Goal: Find contact information: Find contact information

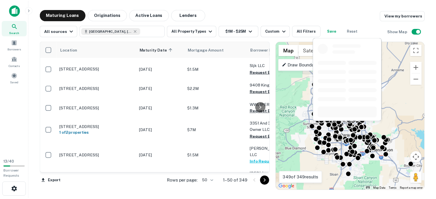
scroll to position [802, 0]
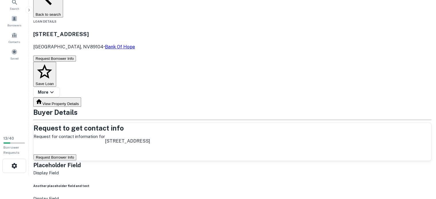
scroll to position [29, 0]
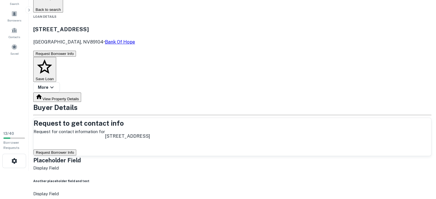
click at [76, 150] on button "Request Borrower Info" at bounding box center [55, 153] width 43 height 6
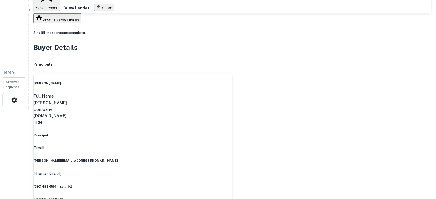
scroll to position [86, 0]
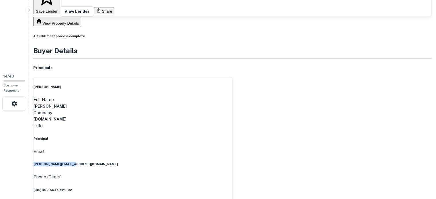
drag, startPoint x: 151, startPoint y: 118, endPoint x: 228, endPoint y: 120, distance: 76.8
click at [228, 148] on div "Email [PERSON_NAME][EMAIL_ADDRESS][DOMAIN_NAME]" at bounding box center [133, 157] width 199 height 19
copy h6 "[PERSON_NAME][EMAIL_ADDRESS][DOMAIN_NAME]"
drag, startPoint x: 352, startPoint y: 127, endPoint x: 421, endPoint y: 126, distance: 69.1
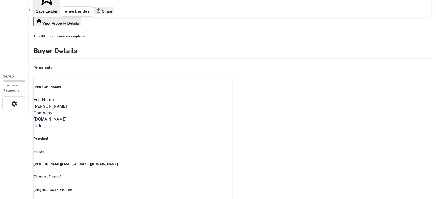
copy h6 "[PERSON_NAME][EMAIL_ADDRESS][DOMAIN_NAME]"
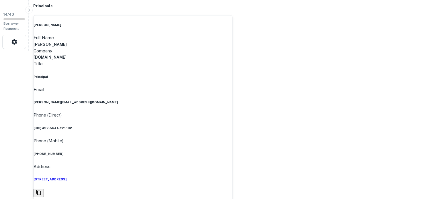
scroll to position [143, 0]
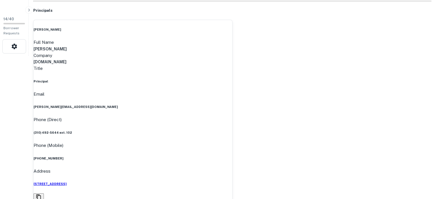
drag, startPoint x: 354, startPoint y: 70, endPoint x: 424, endPoint y: 79, distance: 70.2
copy h6 "[PERSON_NAME][EMAIL_ADDRESS][DOMAIN_NAME]"
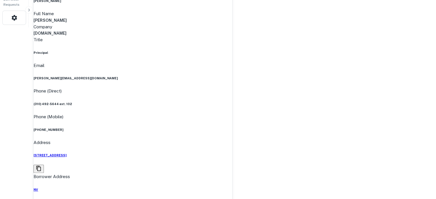
scroll to position [201, 0]
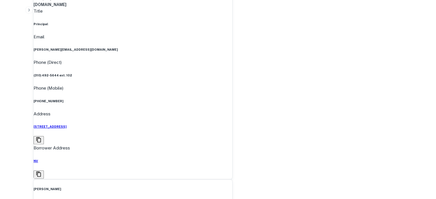
drag, startPoint x: 156, startPoint y: 156, endPoint x: 225, endPoint y: 165, distance: 68.8
copy h6 "[EMAIL_ADDRESS][DOMAIN_NAME]"
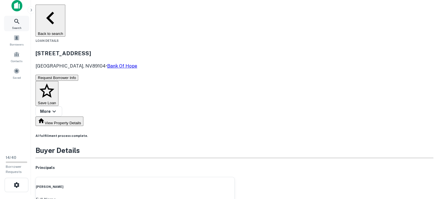
scroll to position [0, 0]
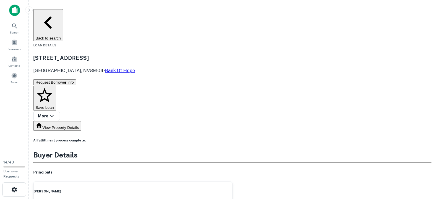
click at [63, 15] on button "Back to search" at bounding box center [48, 25] width 30 height 32
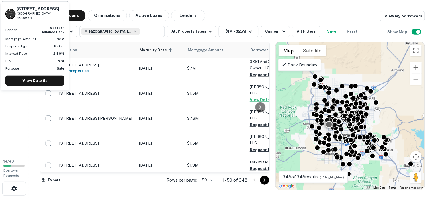
scroll to position [831, 0]
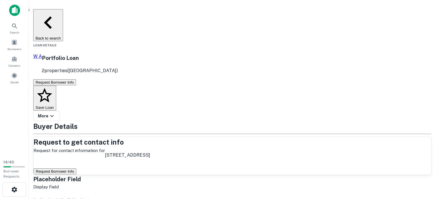
click at [76, 168] on button "Request Borrower Info" at bounding box center [55, 171] width 43 height 6
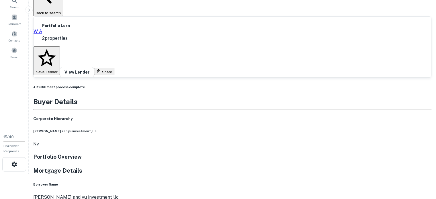
scroll to position [24, 0]
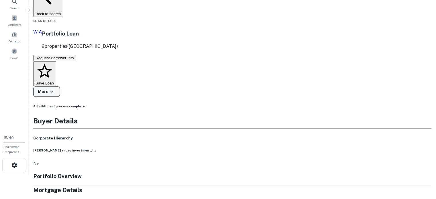
click at [55, 88] on icon "button" at bounding box center [51, 91] width 7 height 7
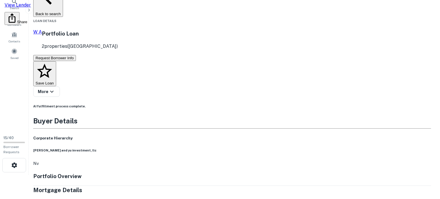
click at [331, 64] on div at bounding box center [220, 99] width 440 height 199
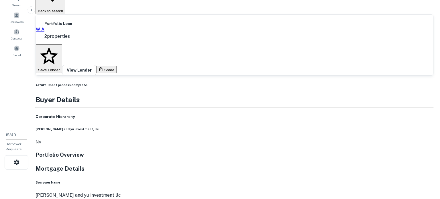
scroll to position [0, 0]
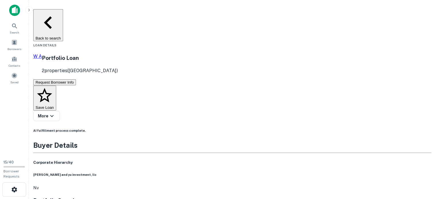
click at [60, 15] on button "Back to search" at bounding box center [48, 25] width 30 height 32
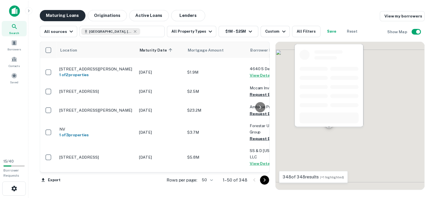
scroll to position [831, 0]
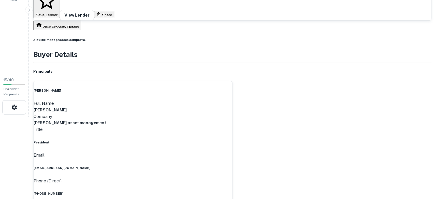
scroll to position [86, 0]
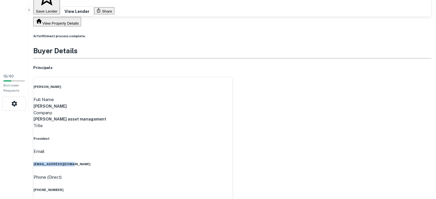
drag, startPoint x: 160, startPoint y: 118, endPoint x: 224, endPoint y: 125, distance: 64.2
click at [224, 148] on div "Email [EMAIL_ADDRESS][DOMAIN_NAME]" at bounding box center [133, 157] width 199 height 19
copy h6 "[EMAIL_ADDRESS][DOMAIN_NAME]"
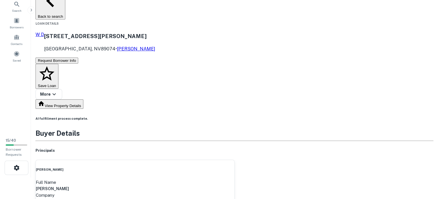
scroll to position [0, 0]
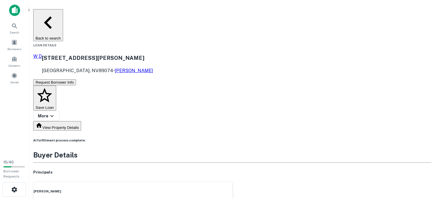
click at [54, 12] on button "Back to search" at bounding box center [48, 25] width 30 height 32
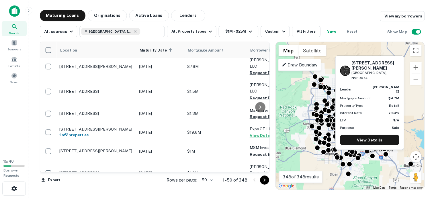
scroll to position [917, 0]
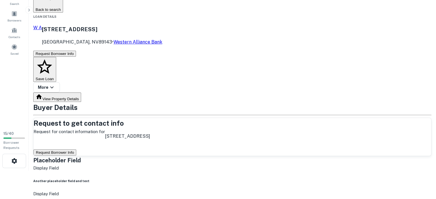
scroll to position [57, 0]
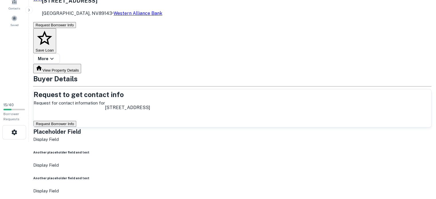
click at [76, 121] on button "Request Borrower Info" at bounding box center [55, 124] width 43 height 6
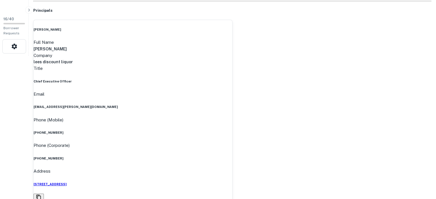
scroll to position [115, 0]
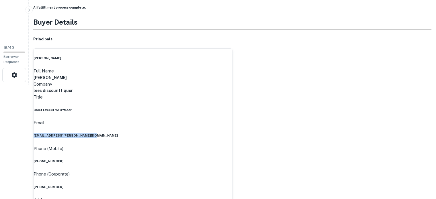
drag, startPoint x: 156, startPoint y: 89, endPoint x: 224, endPoint y: 101, distance: 69.5
click at [224, 119] on div "Email [EMAIL_ADDRESS][PERSON_NAME][DOMAIN_NAME]" at bounding box center [133, 128] width 199 height 19
copy h6 "[EMAIL_ADDRESS][PERSON_NAME][DOMAIN_NAME]"
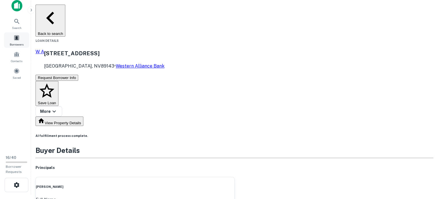
scroll to position [0, 0]
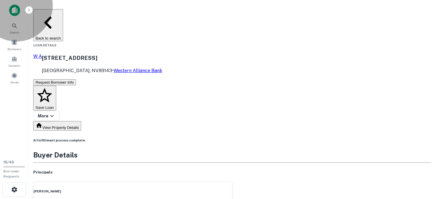
click at [56, 15] on button "Back to search" at bounding box center [48, 25] width 30 height 32
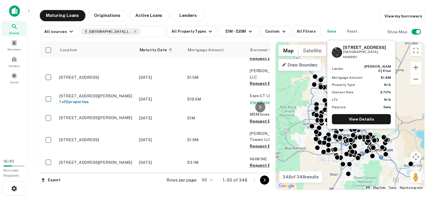
scroll to position [1108, 0]
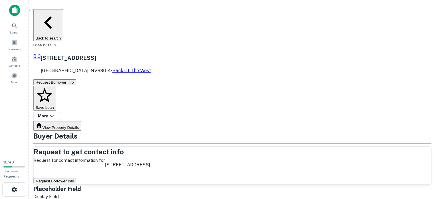
click at [76, 178] on button "Request Borrower Info" at bounding box center [55, 181] width 43 height 6
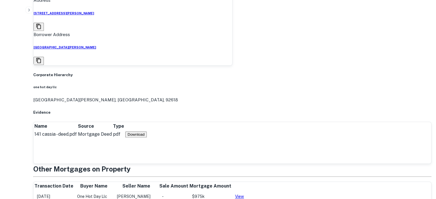
scroll to position [344, 0]
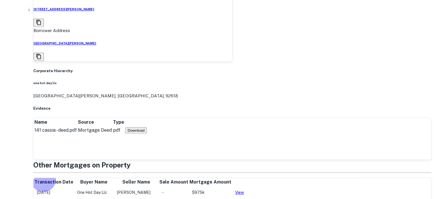
click at [244, 190] on link "View" at bounding box center [239, 192] width 9 height 5
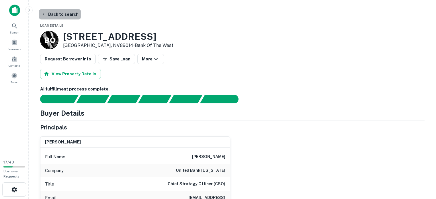
click at [59, 13] on button "Back to search" at bounding box center [60, 14] width 42 height 10
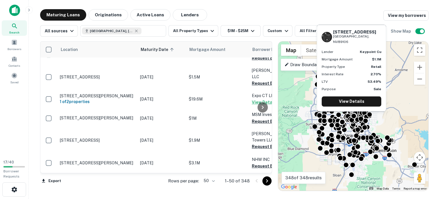
scroll to position [1222, 0]
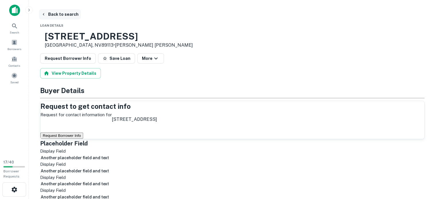
click at [51, 13] on button "Back to search" at bounding box center [60, 14] width 42 height 10
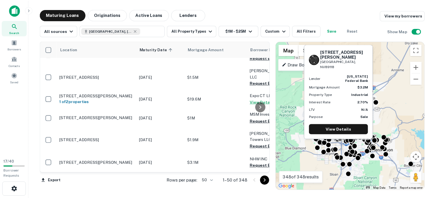
scroll to position [1256, 0]
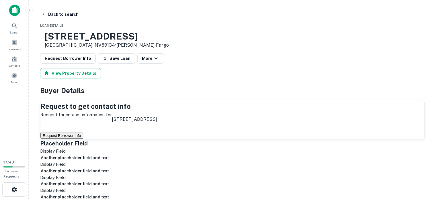
click at [83, 139] on button "Request Borrower Info" at bounding box center [61, 136] width 43 height 6
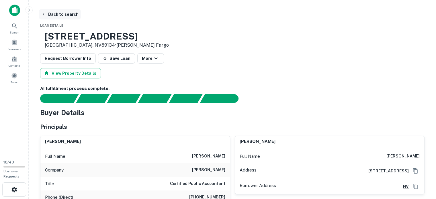
click at [62, 13] on button "Back to search" at bounding box center [60, 14] width 42 height 10
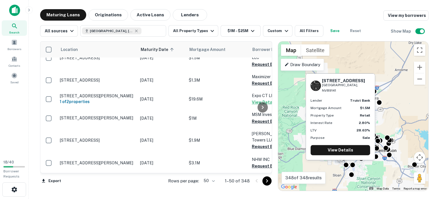
scroll to position [1313, 0]
